Goal: Transaction & Acquisition: Subscribe to service/newsletter

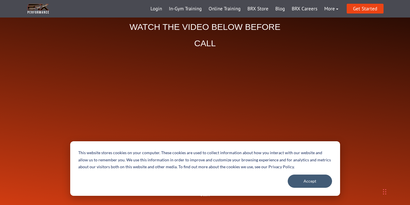
scroll to position [49, 0]
click at [314, 182] on button "Accept" at bounding box center [310, 181] width 44 height 13
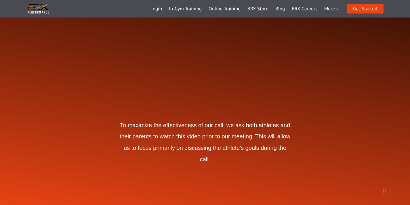
scroll to position [85, 0]
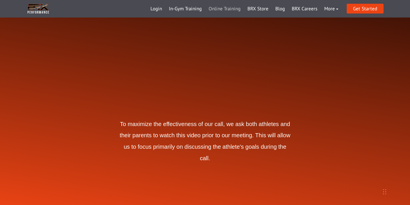
click at [225, 7] on link "Online Training" at bounding box center [224, 9] width 39 height 14
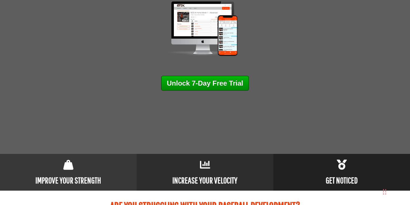
scroll to position [159, 0]
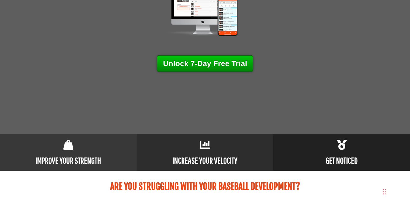
click at [222, 65] on link "Unlock 7-Day Free Trial" at bounding box center [205, 63] width 97 height 16
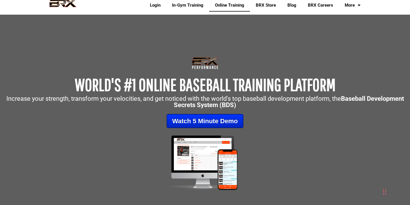
scroll to position [0, 0]
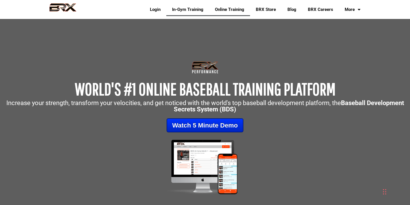
click at [189, 9] on link "In-Gym Training" at bounding box center [187, 9] width 43 height 13
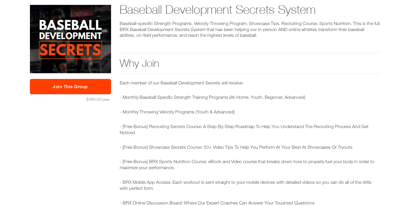
scroll to position [24, 0]
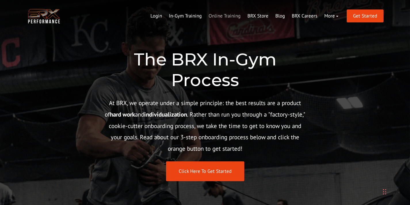
click at [220, 16] on link "Online Training" at bounding box center [224, 16] width 39 height 14
